Goal: Information Seeking & Learning: Learn about a topic

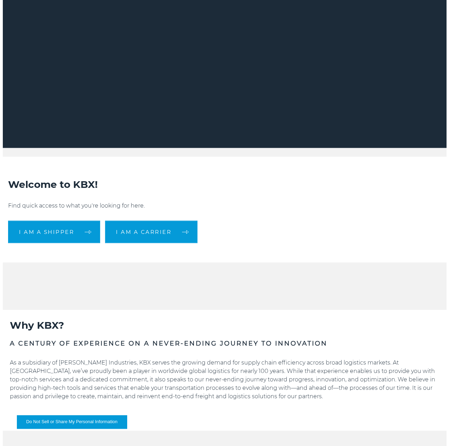
scroll to position [176, 0]
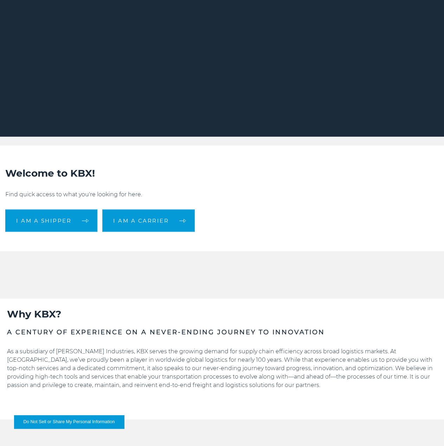
click at [90, 419] on button "Do Not Sell or Share My Personal Information" at bounding box center [69, 421] width 110 height 13
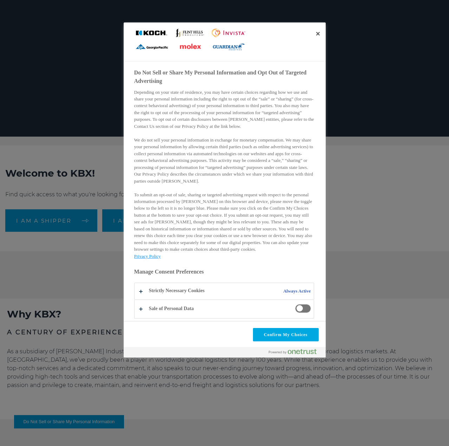
click at [300, 305] on span "Do Not Sell or Share My Personal Information and Opt Out of Targeted Advertising" at bounding box center [303, 308] width 16 height 9
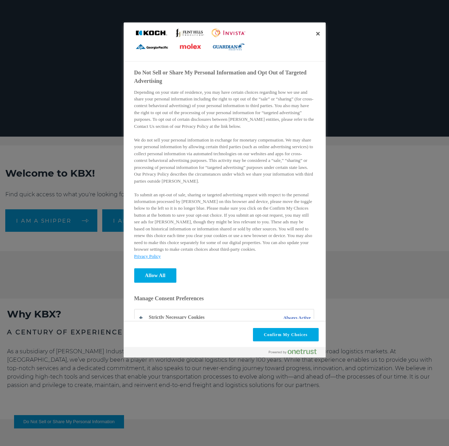
scroll to position [25, 0]
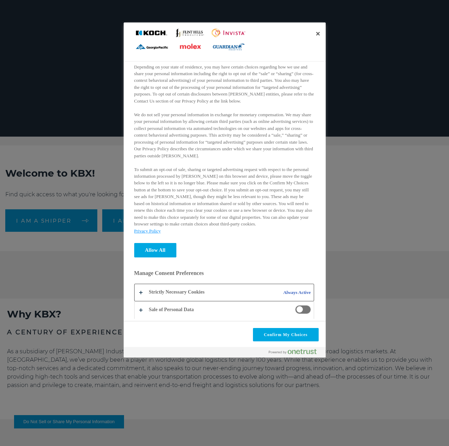
click at [176, 292] on button "Do Not Sell or Share My Personal Information and Opt Out of Targeted Advertising" at bounding box center [224, 292] width 179 height 17
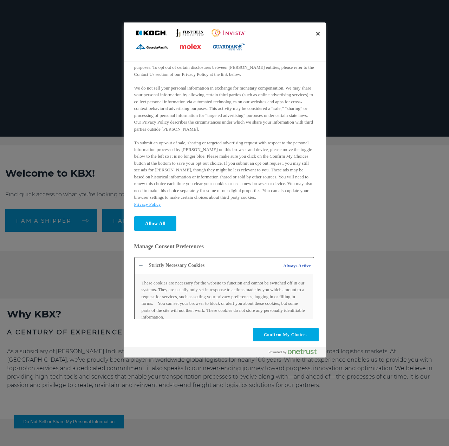
scroll to position [79, 0]
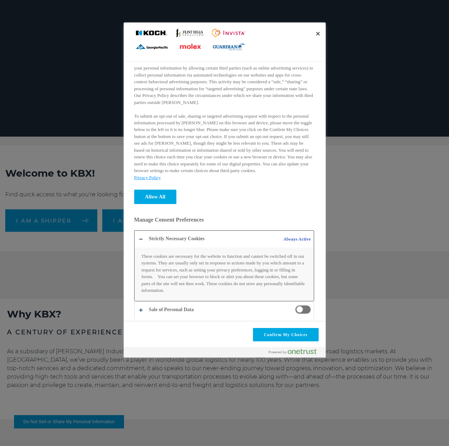
click at [179, 236] on button "Do Not Sell or Share My Personal Information and Opt Out of Targeted Advertising" at bounding box center [224, 266] width 179 height 70
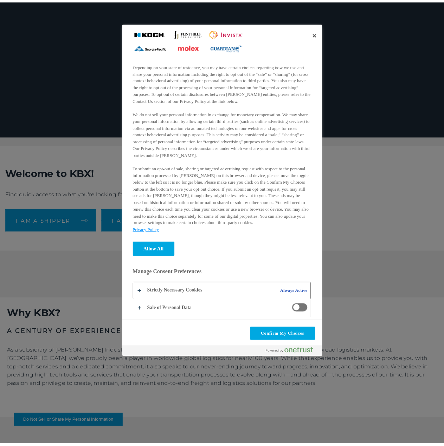
scroll to position [25, 0]
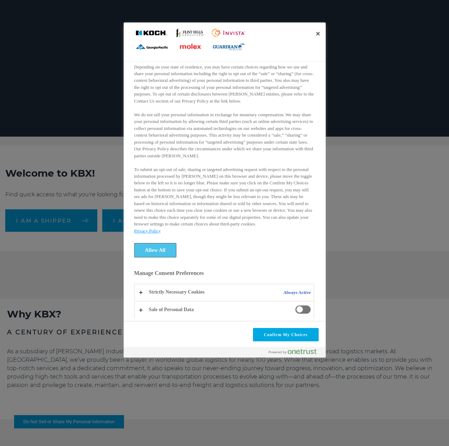
click at [156, 248] on button "Allow All" at bounding box center [155, 250] width 42 height 14
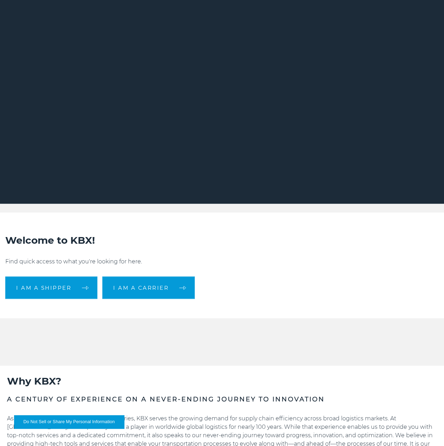
scroll to position [0, 0]
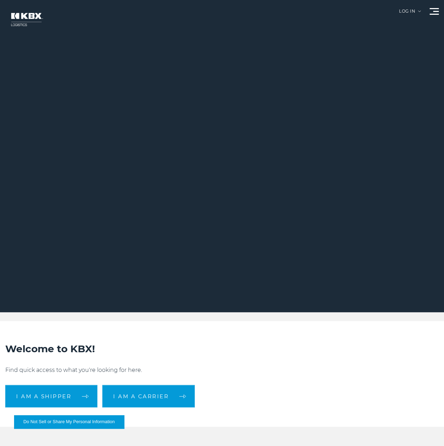
click at [433, 12] on span at bounding box center [436, 11] width 6 height 1
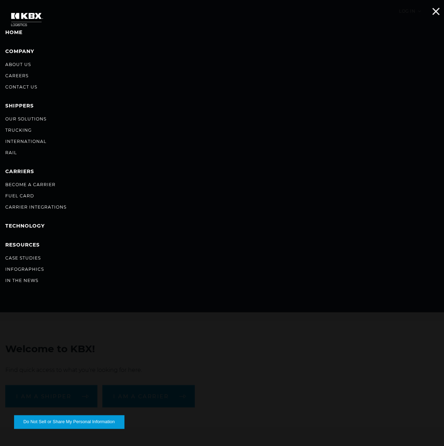
click at [433, 12] on div at bounding box center [433, 11] width 9 height 7
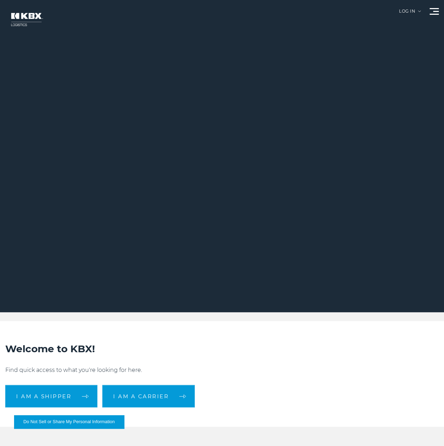
click at [433, 12] on span at bounding box center [436, 11] width 6 height 1
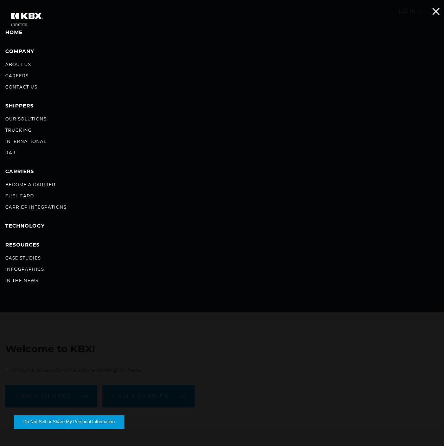
click at [18, 64] on link "About Us" at bounding box center [18, 64] width 26 height 5
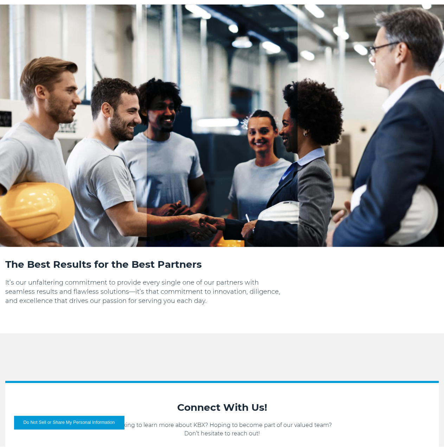
scroll to position [773, 0]
